Goal: Transaction & Acquisition: Purchase product/service

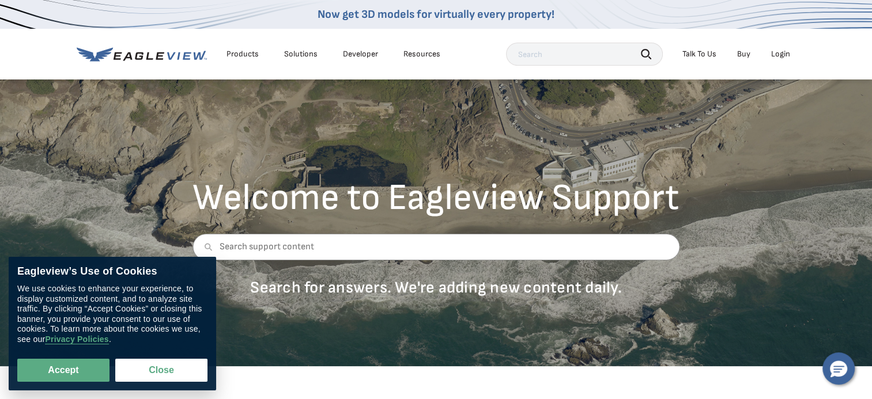
click at [770, 65] on div "Search Talk To Us Buy Login" at bounding box center [651, 54] width 290 height 23
click at [781, 55] on div "Login" at bounding box center [780, 54] width 19 height 10
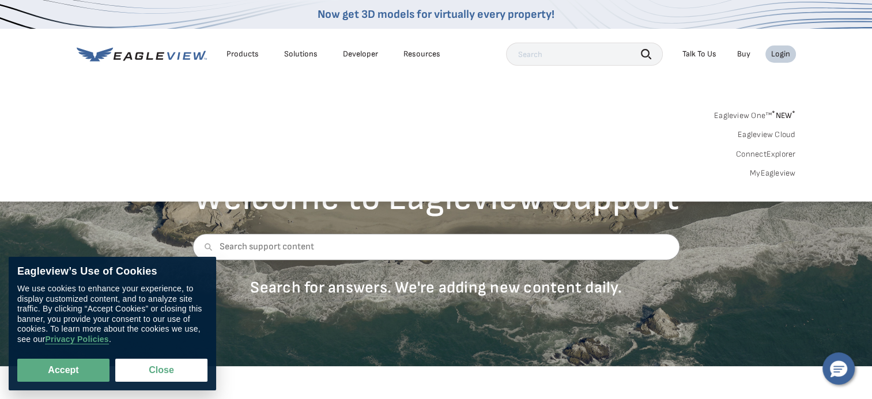
click at [781, 55] on div "Login" at bounding box center [780, 54] width 19 height 10
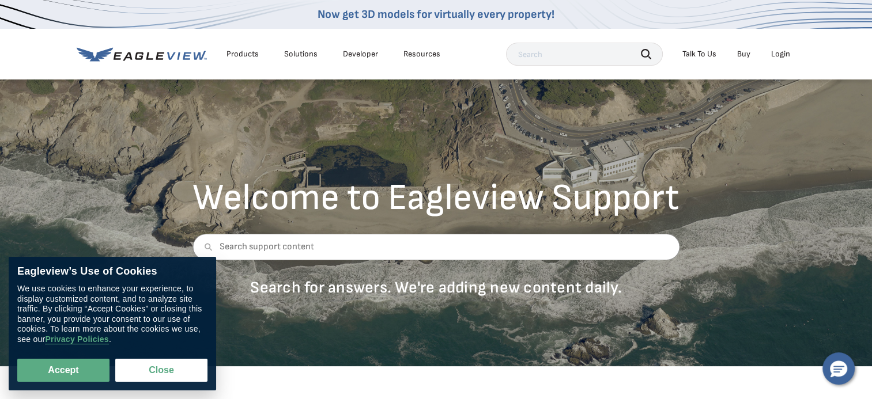
click at [781, 55] on div "Login" at bounding box center [780, 54] width 19 height 10
click at [80, 362] on button "Accept" at bounding box center [63, 370] width 92 height 23
checkbox input "true"
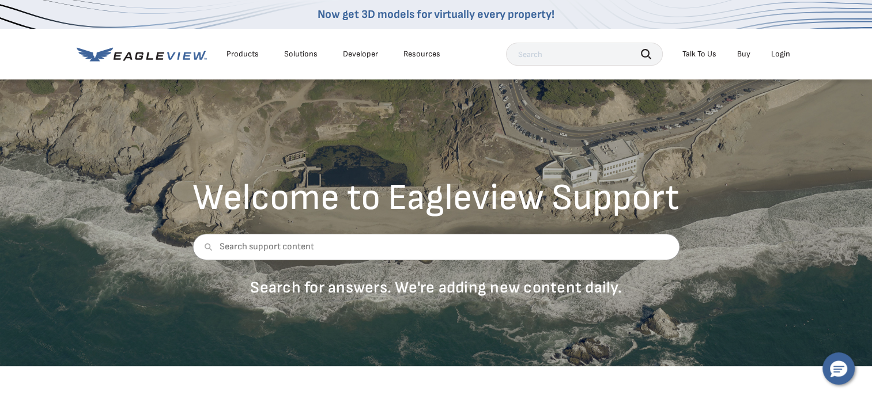
click at [784, 55] on div "Login" at bounding box center [780, 54] width 19 height 10
click at [740, 54] on link "Buy" at bounding box center [743, 54] width 13 height 10
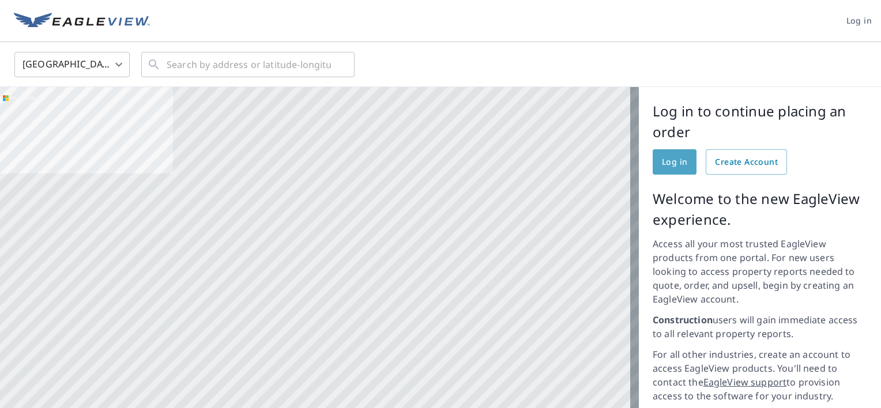
click at [662, 157] on span "Log in" at bounding box center [674, 162] width 25 height 14
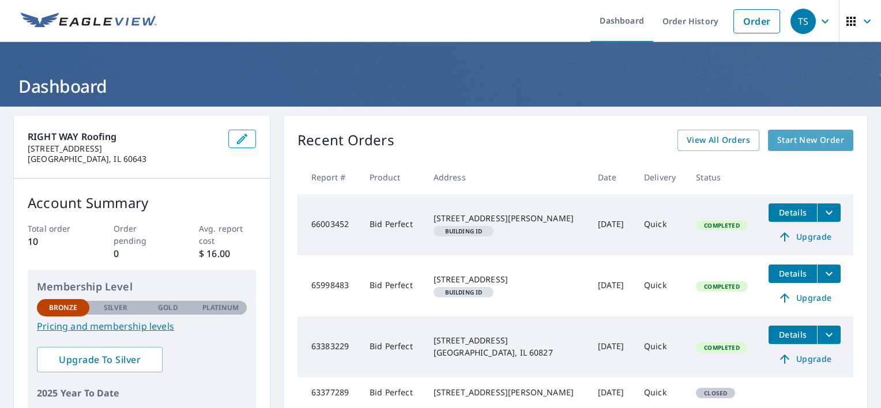
click at [777, 139] on span "Start New Order" at bounding box center [810, 140] width 67 height 14
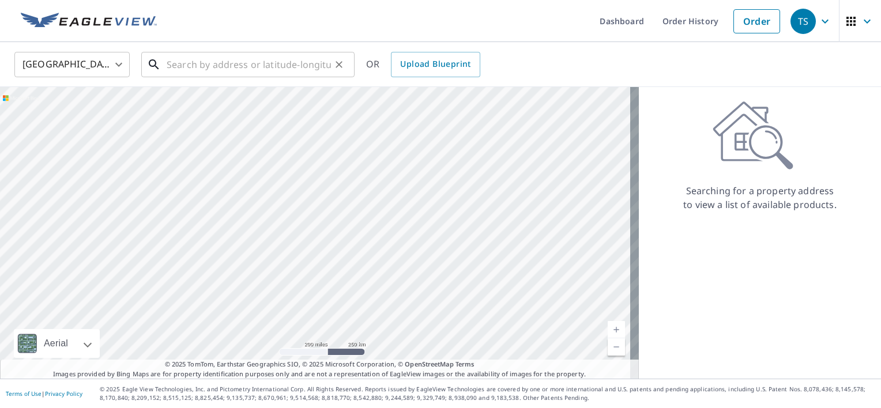
click at [280, 69] on input "text" at bounding box center [249, 64] width 164 height 32
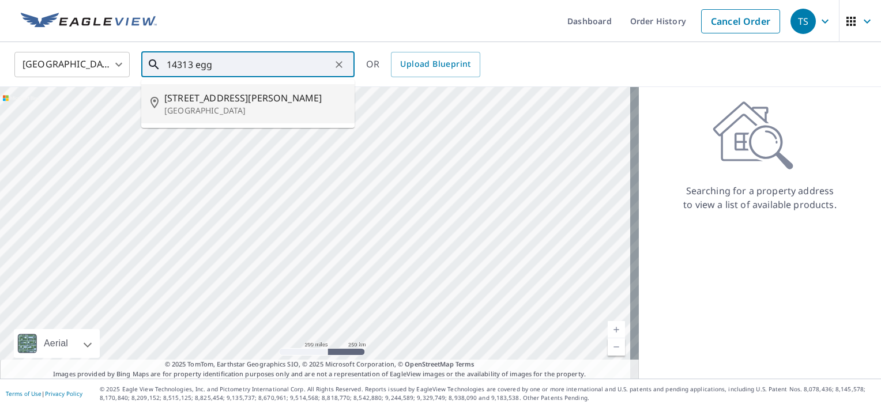
click at [249, 97] on span "[STREET_ADDRESS][PERSON_NAME]" at bounding box center [254, 98] width 181 height 14
type input "[STREET_ADDRESS][PERSON_NAME]"
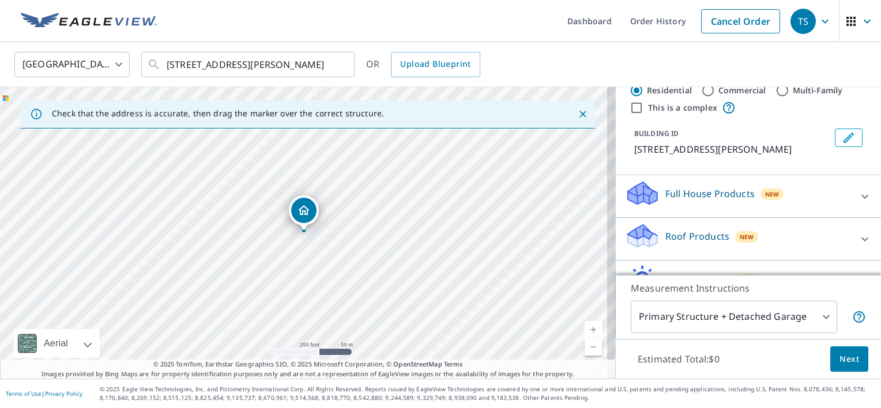
scroll to position [32, 0]
click at [842, 356] on span "Next" at bounding box center [849, 359] width 20 height 14
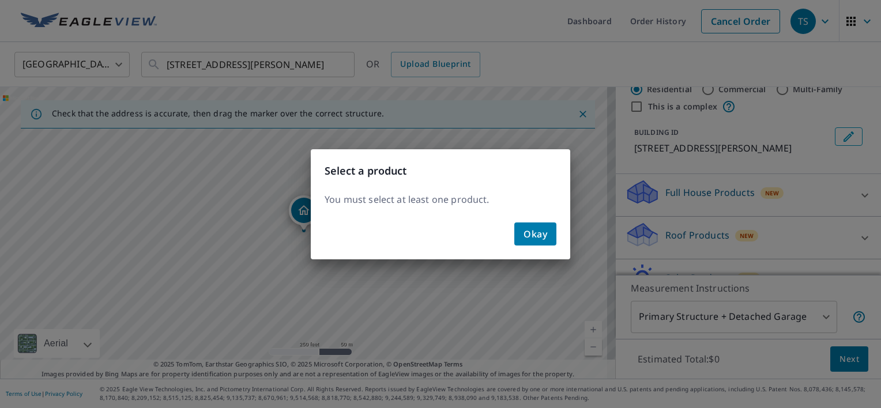
click at [545, 243] on button "Okay" at bounding box center [535, 233] width 42 height 23
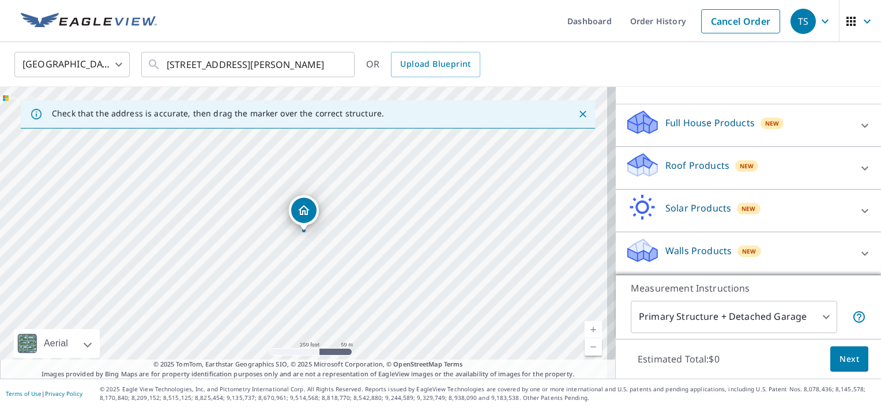
scroll to position [115, 0]
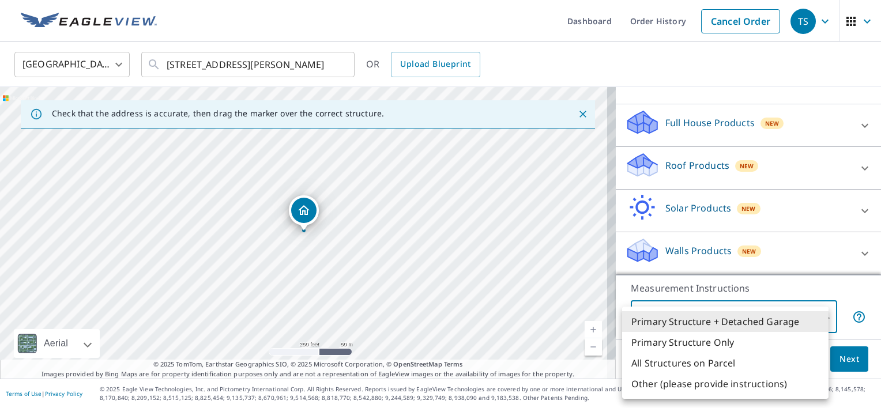
click at [808, 320] on body "TS TS Dashboard Order History Cancel Order TS [GEOGRAPHIC_DATA] [GEOGRAPHIC_DAT…" at bounding box center [440, 204] width 881 height 408
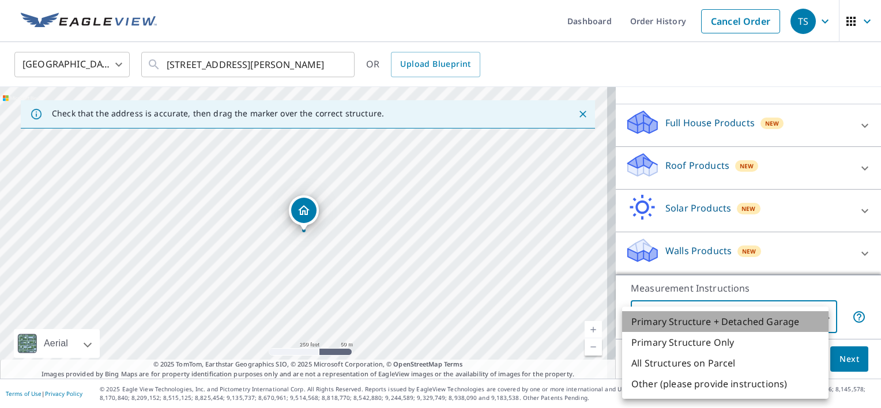
click at [786, 320] on li "Primary Structure + Detached Garage" at bounding box center [725, 321] width 206 height 21
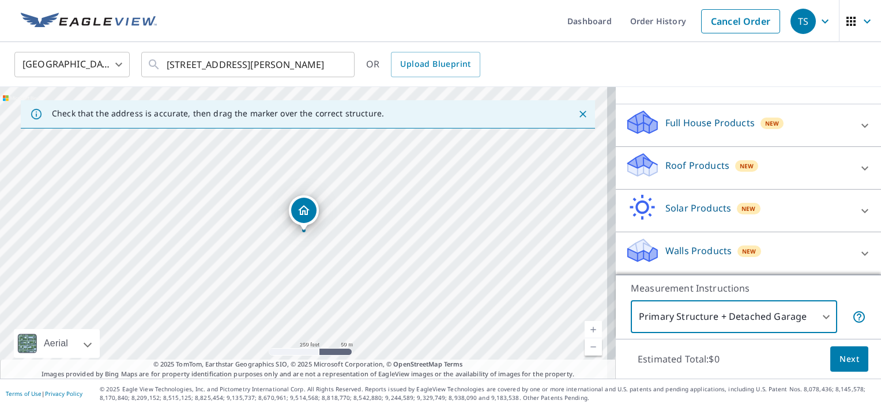
click at [861, 167] on icon at bounding box center [864, 168] width 7 height 4
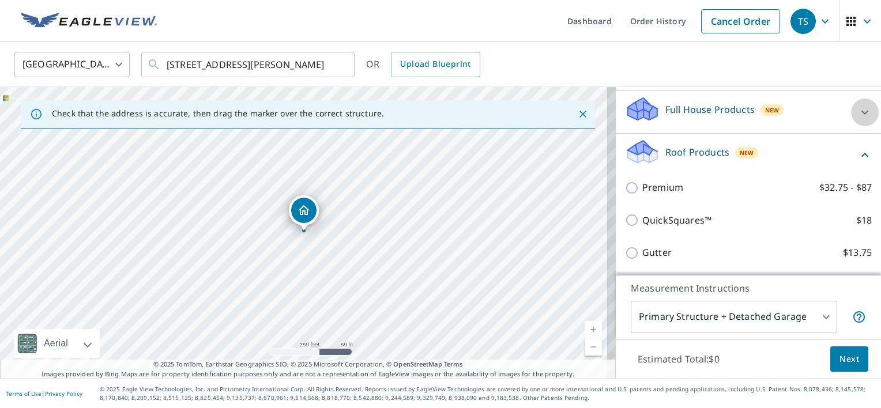
click at [858, 119] on icon at bounding box center [865, 112] width 14 height 14
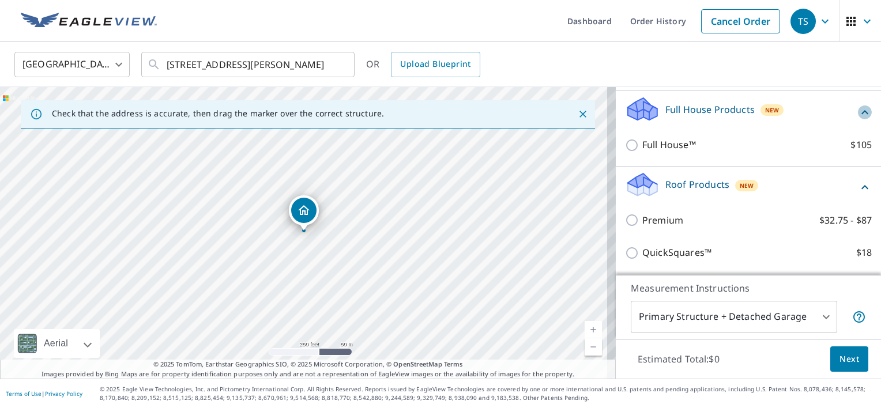
click at [858, 119] on icon at bounding box center [865, 112] width 14 height 14
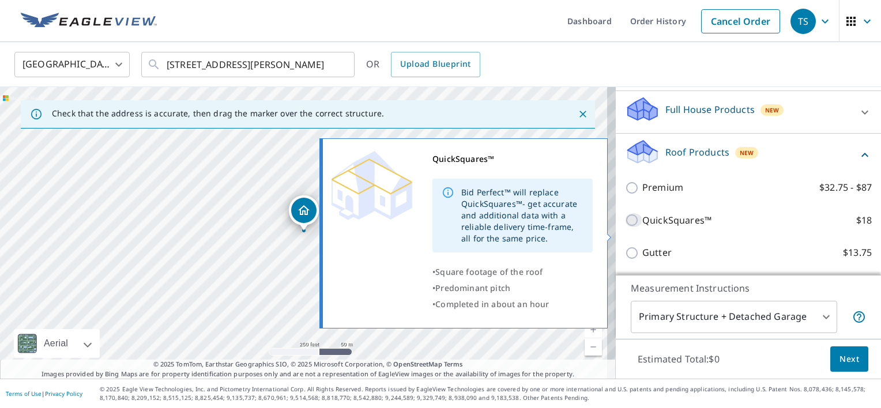
click at [630, 227] on input "QuickSquares™ $18" at bounding box center [633, 220] width 17 height 14
checkbox input "true"
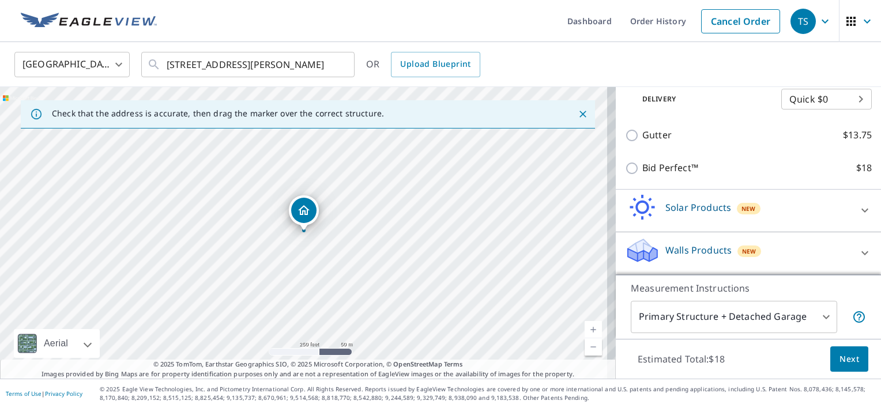
scroll to position [274, 0]
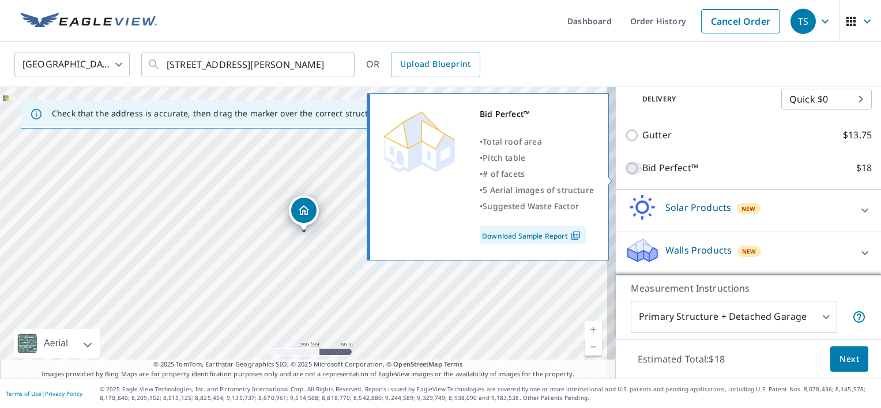
click at [625, 175] on input "Bid Perfect™ $18" at bounding box center [633, 168] width 17 height 14
checkbox input "true"
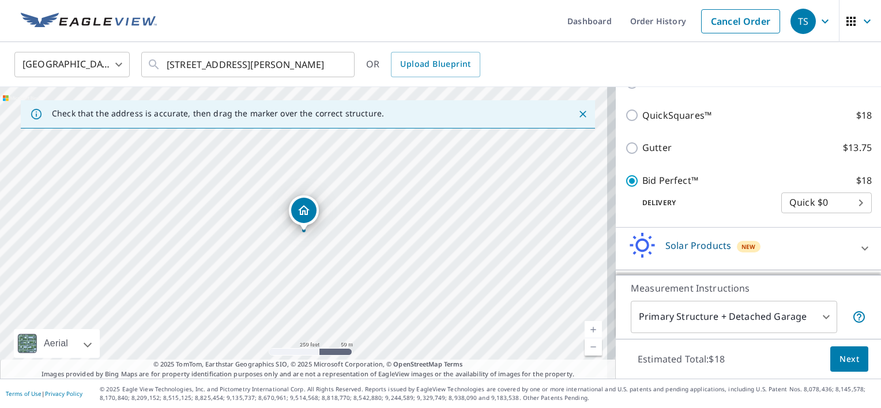
scroll to position [236, 0]
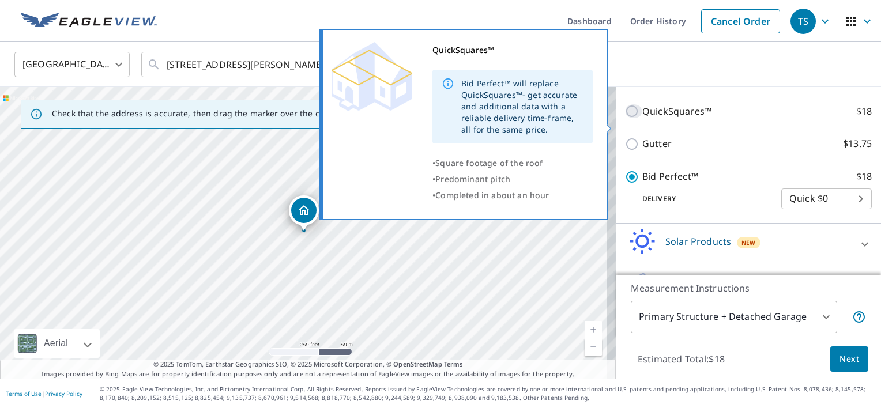
click at [625, 118] on input "QuickSquares™ $18" at bounding box center [633, 111] width 17 height 14
checkbox input "true"
checkbox input "false"
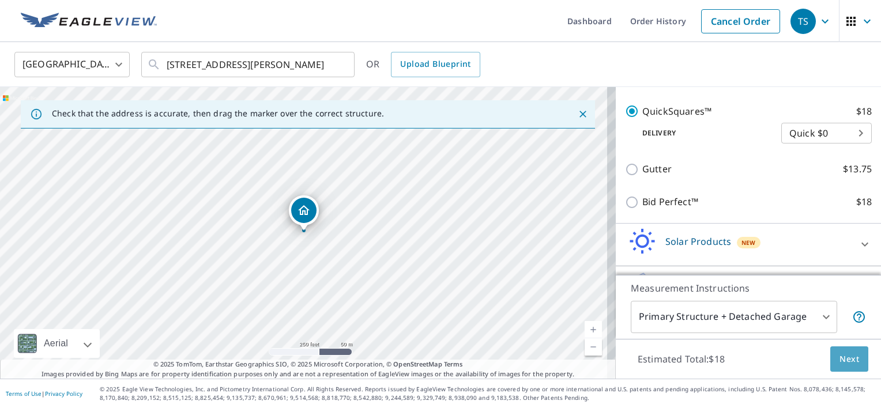
click at [839, 363] on span "Next" at bounding box center [849, 359] width 20 height 14
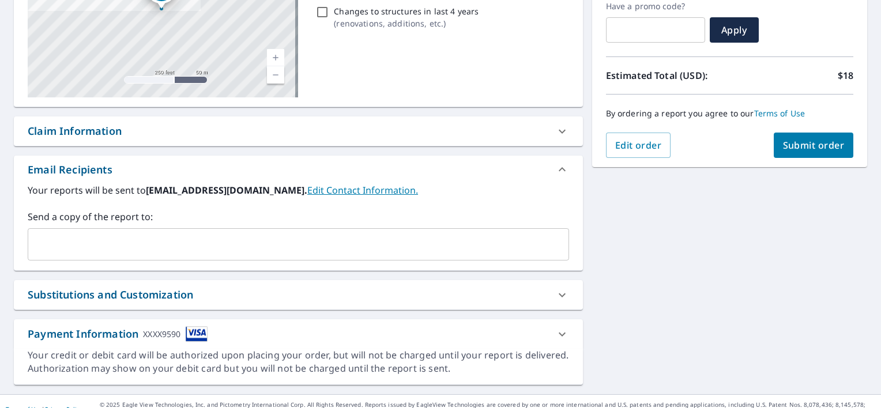
scroll to position [202, 0]
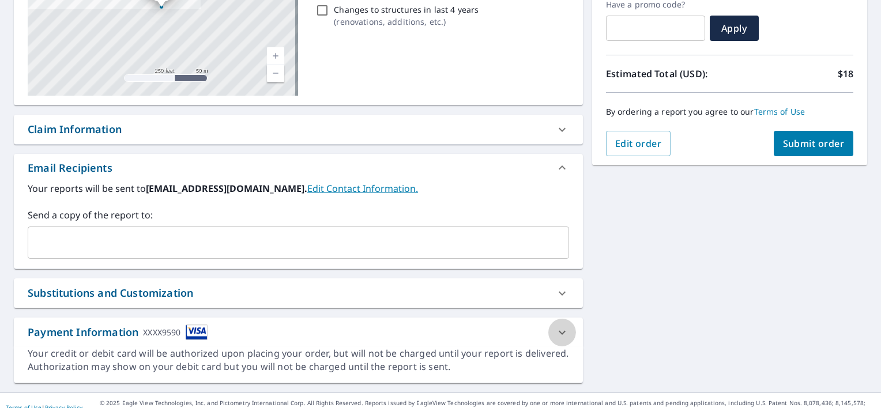
click at [556, 331] on icon at bounding box center [562, 333] width 14 height 14
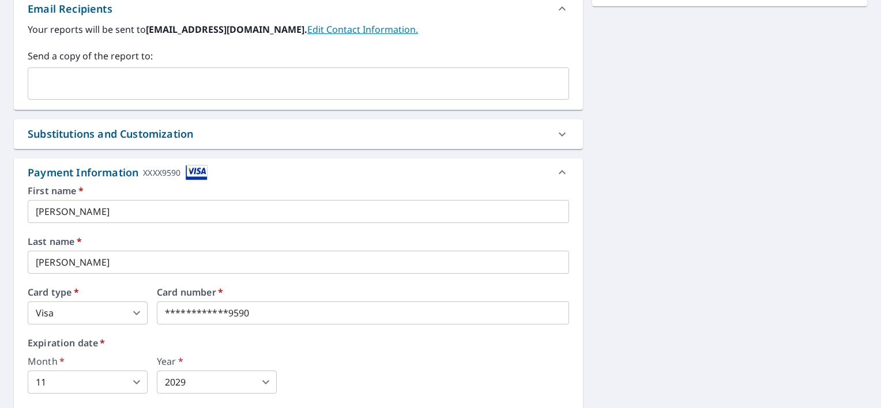
scroll to position [366, 0]
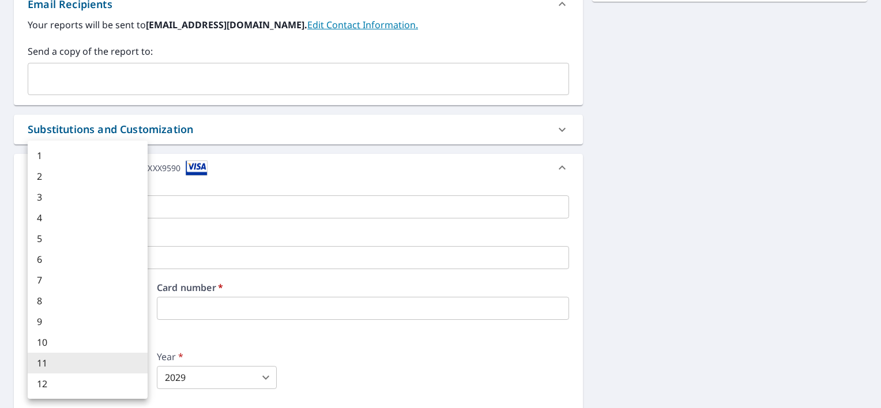
click at [142, 381] on body "TS TS Dashboard Order History Cancel Order TS Dashboard / Finalize Order Finali…" at bounding box center [440, 204] width 881 height 408
click at [74, 251] on li "6" at bounding box center [88, 259] width 120 height 21
type input "6"
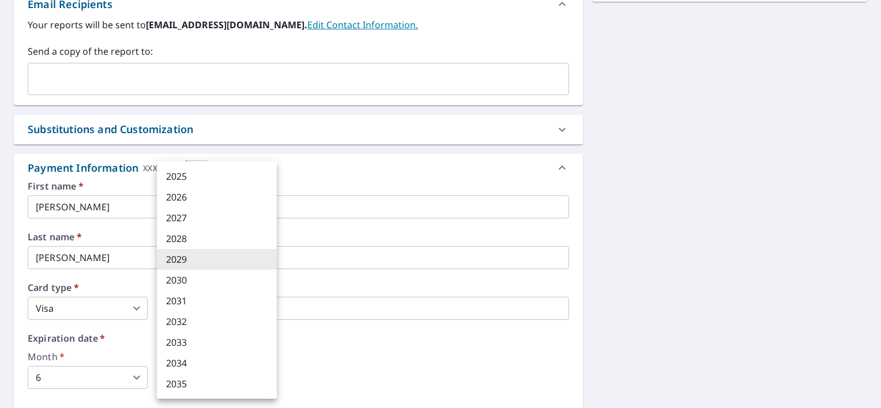
click at [268, 377] on body "TS TS Dashboard Order History Cancel Order TS Dashboard / Finalize Order Finali…" at bounding box center [440, 204] width 881 height 408
click at [225, 231] on li "2028" at bounding box center [217, 238] width 120 height 21
type input "2028"
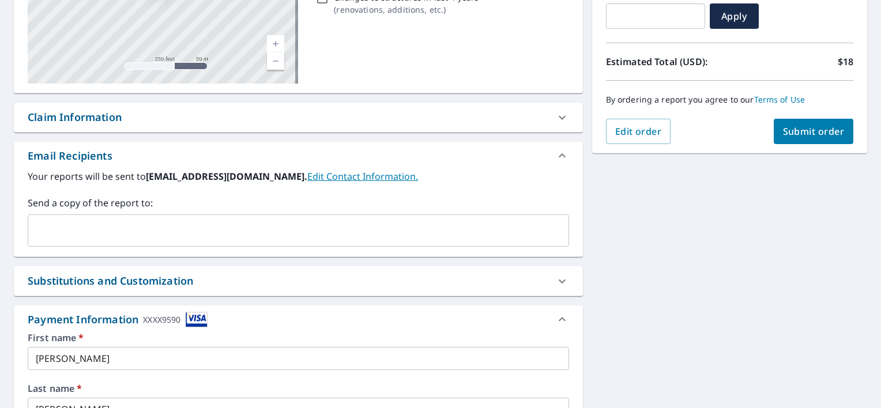
scroll to position [199, 0]
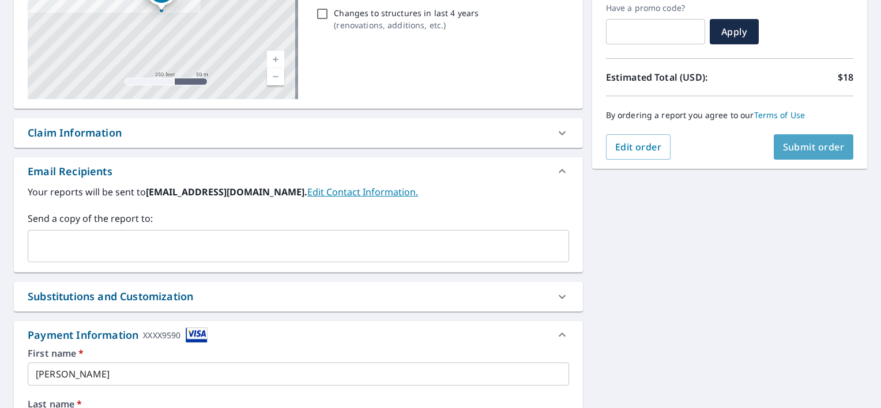
click at [822, 146] on span "Submit order" at bounding box center [814, 147] width 62 height 13
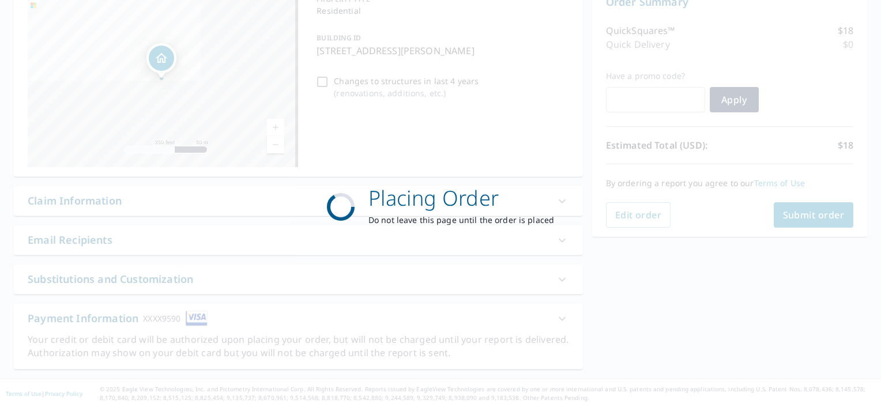
scroll to position [130, 0]
